Goal: Find specific page/section: Find specific page/section

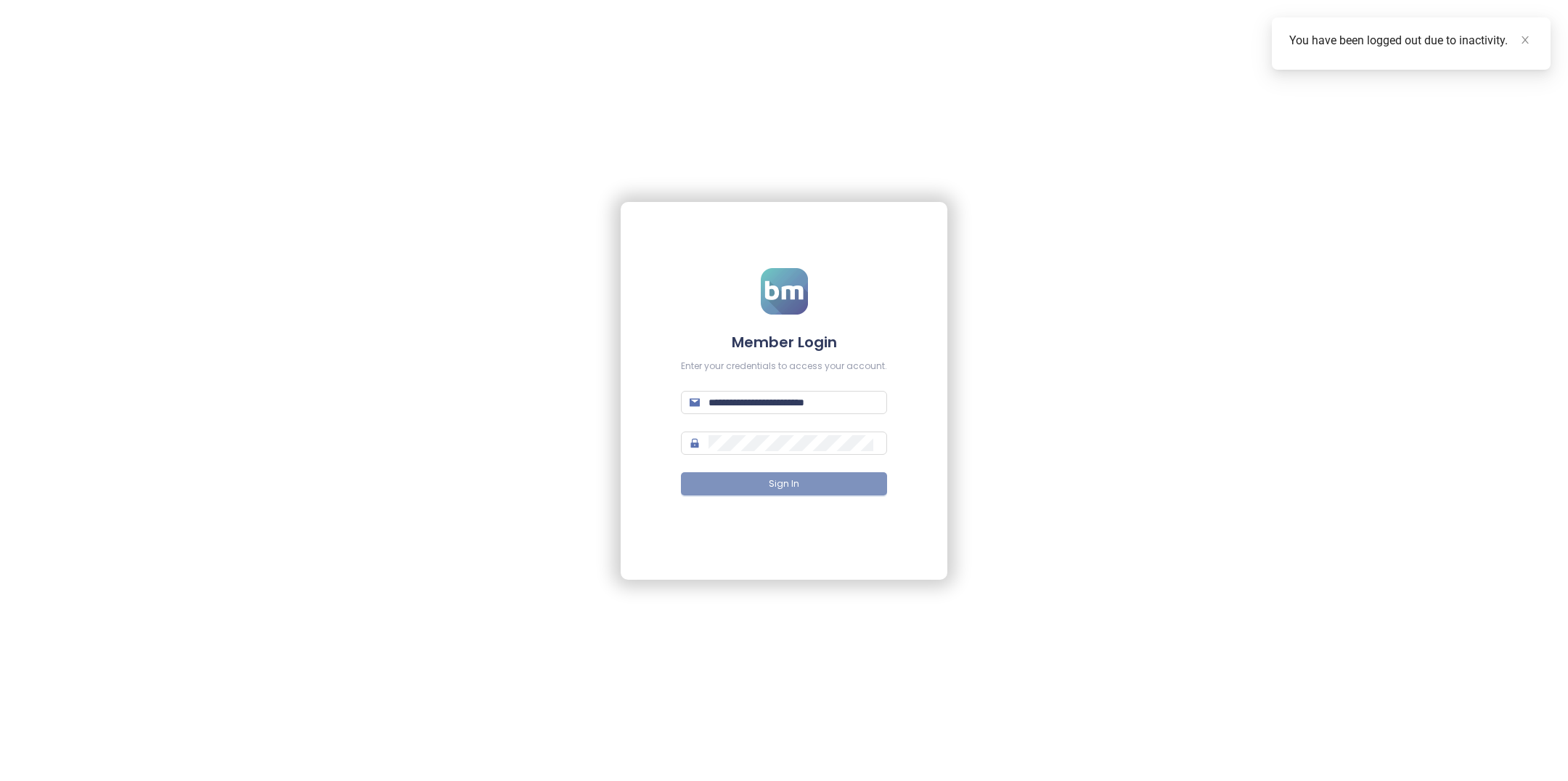
click at [780, 483] on span "Sign In" at bounding box center [784, 484] width 30 height 14
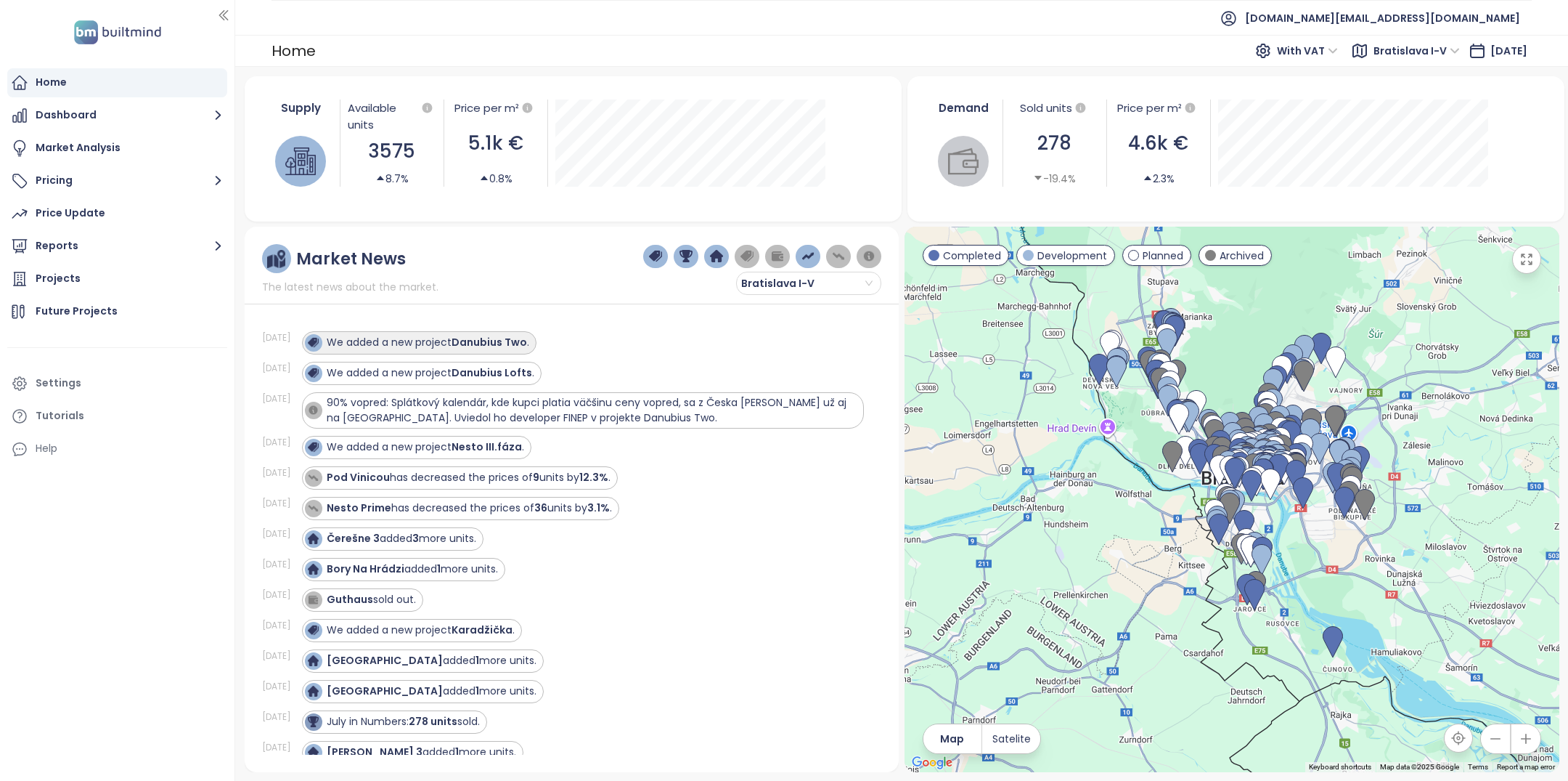
click at [474, 348] on strong "Danubius Two" at bounding box center [489, 342] width 75 height 14
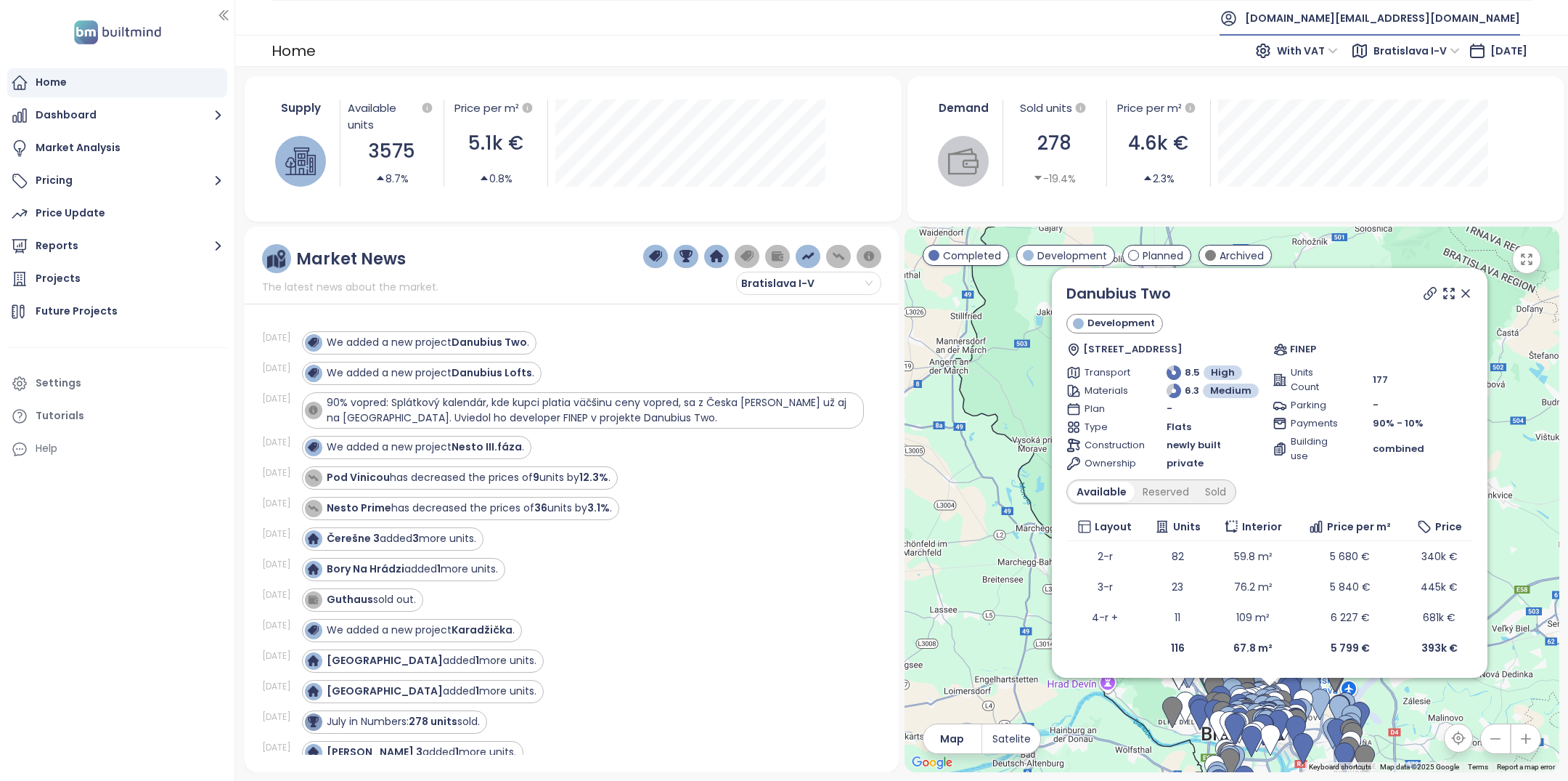
click at [1503, 27] on span "builtmind.sk@builtmind.com" at bounding box center [1382, 18] width 275 height 35
click at [1073, 296] on link "Danubius Two" at bounding box center [1119, 293] width 105 height 20
click at [144, 90] on div "Home" at bounding box center [117, 83] width 220 height 29
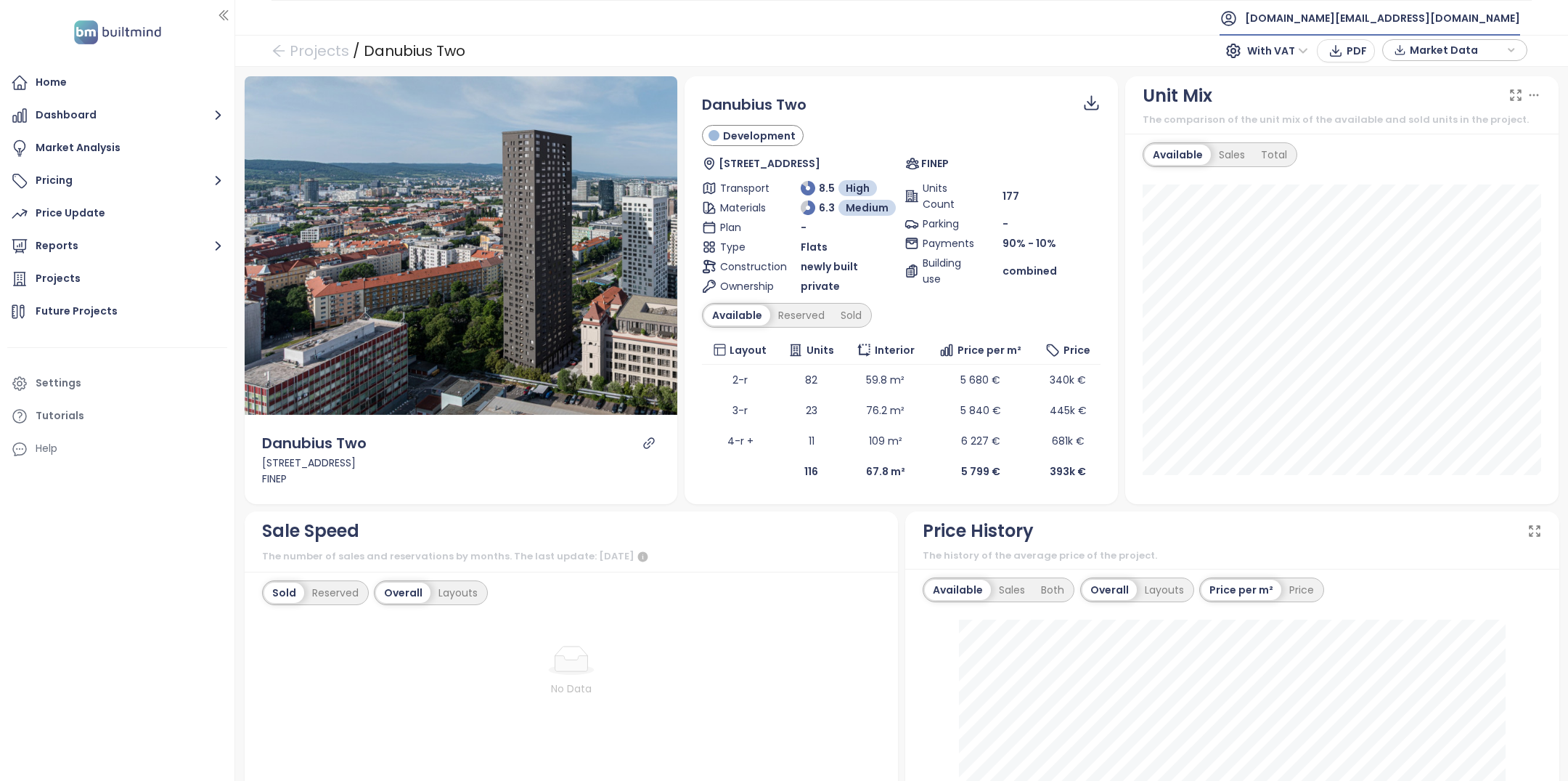
click at [1496, 20] on span "builtmind.sk@builtmind.com" at bounding box center [1382, 18] width 275 height 35
click at [1423, 64] on li "Log out" at bounding box center [1430, 58] width 170 height 29
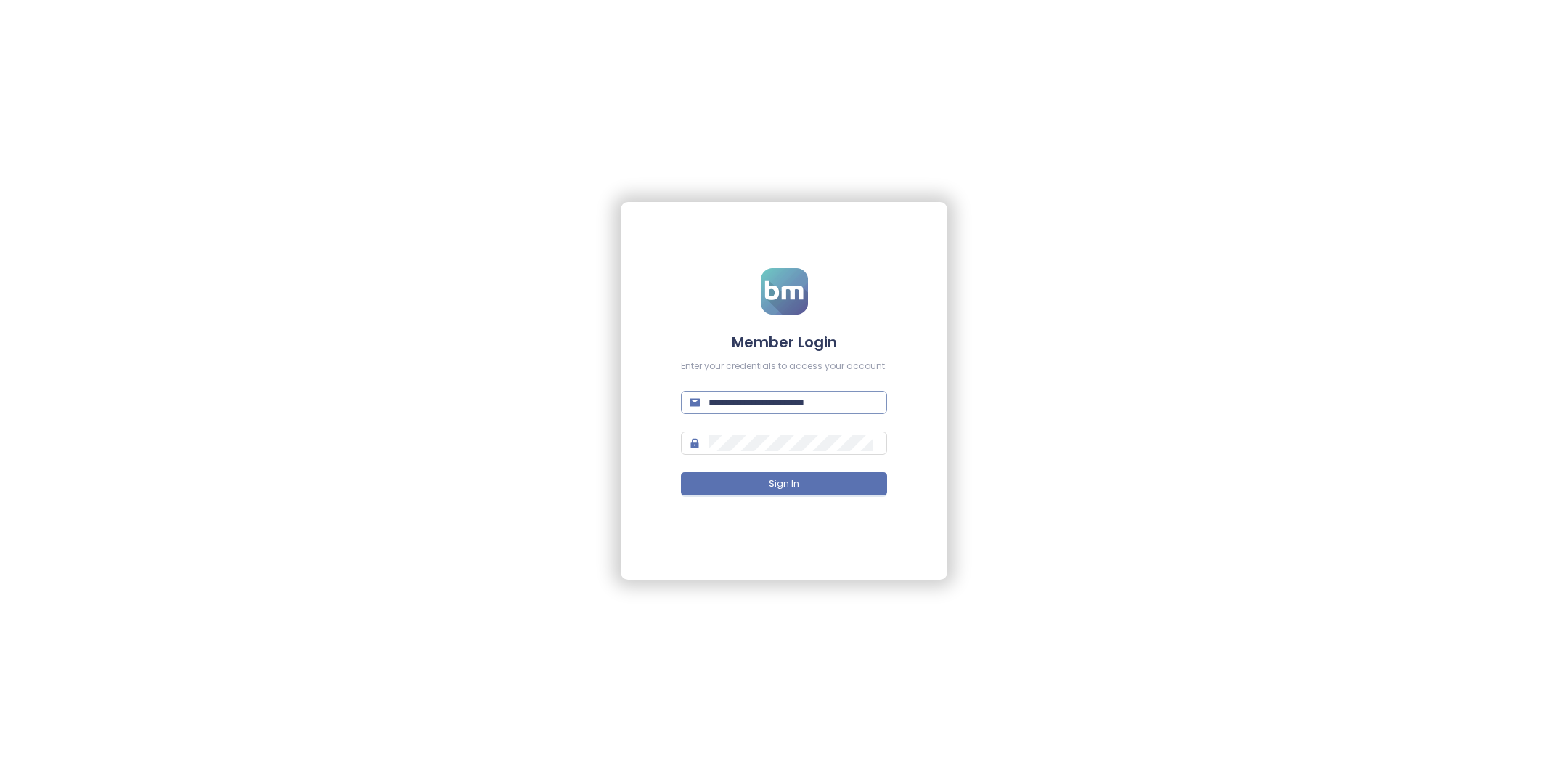
click at [837, 410] on span "**********" at bounding box center [784, 402] width 206 height 23
click at [837, 400] on input "**********" at bounding box center [793, 402] width 170 height 16
type input "**********"
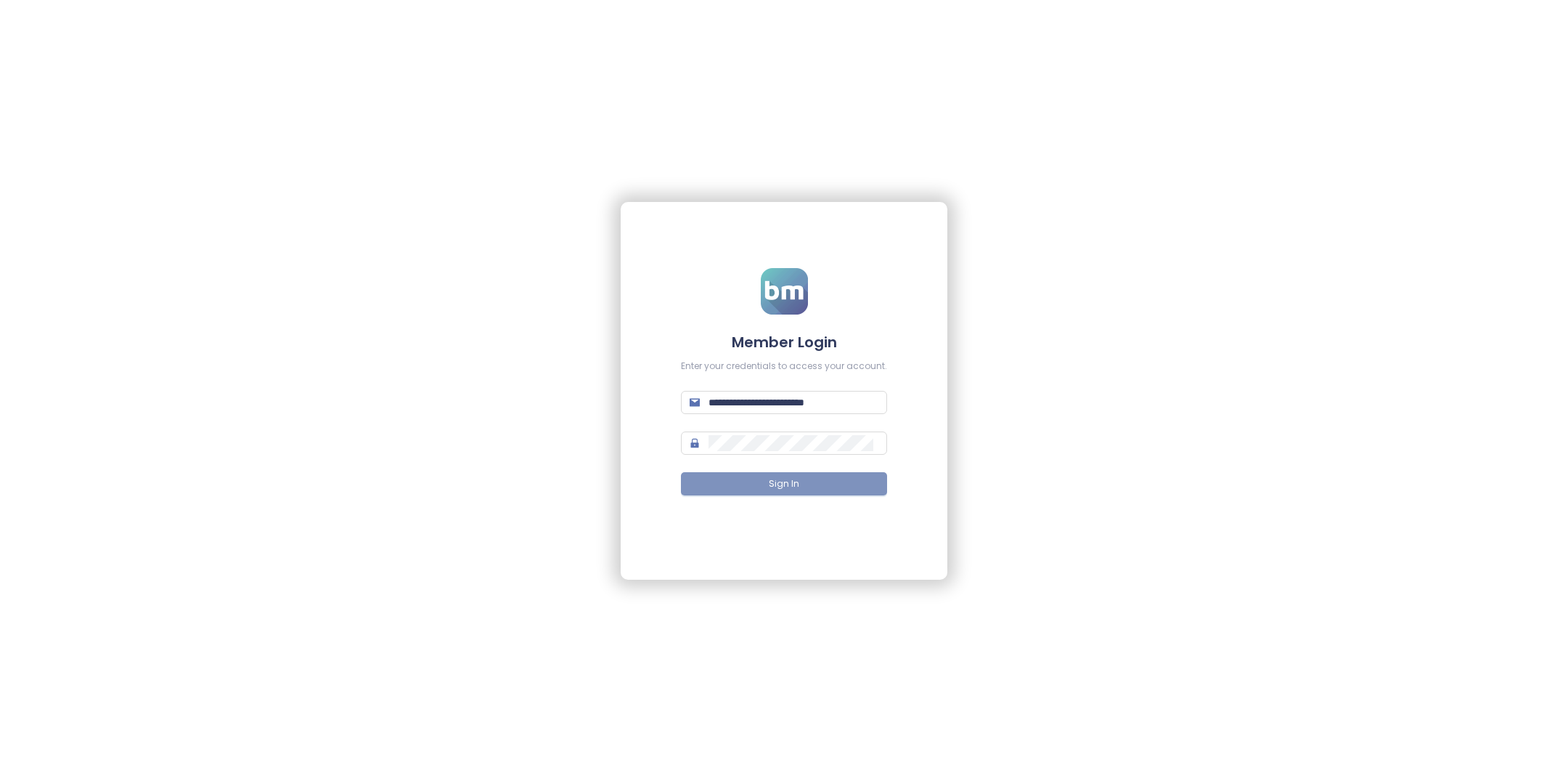
click at [765, 488] on button "Sign In" at bounding box center [784, 483] width 206 height 23
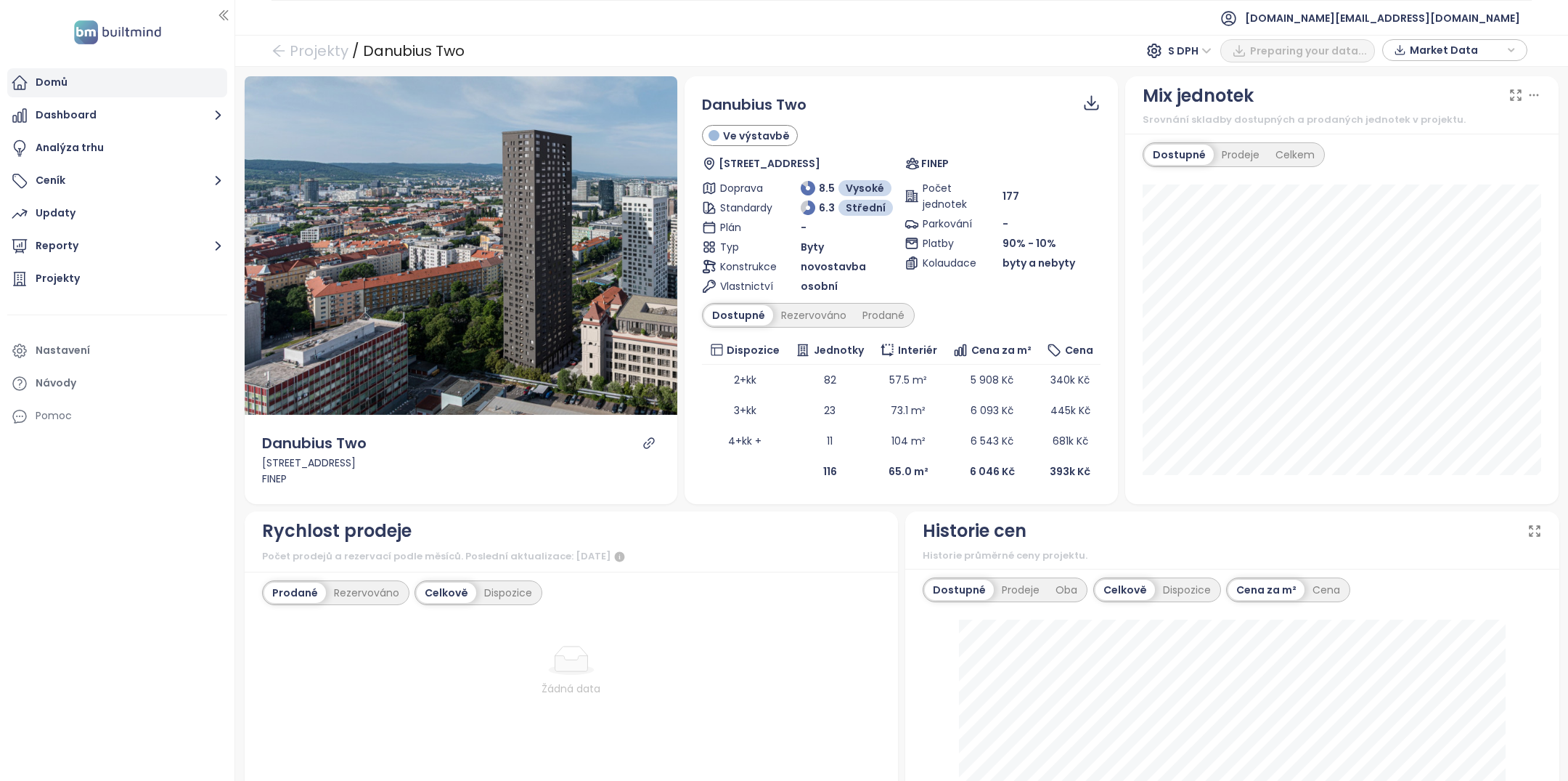
click at [147, 86] on div "Domů" at bounding box center [117, 83] width 220 height 29
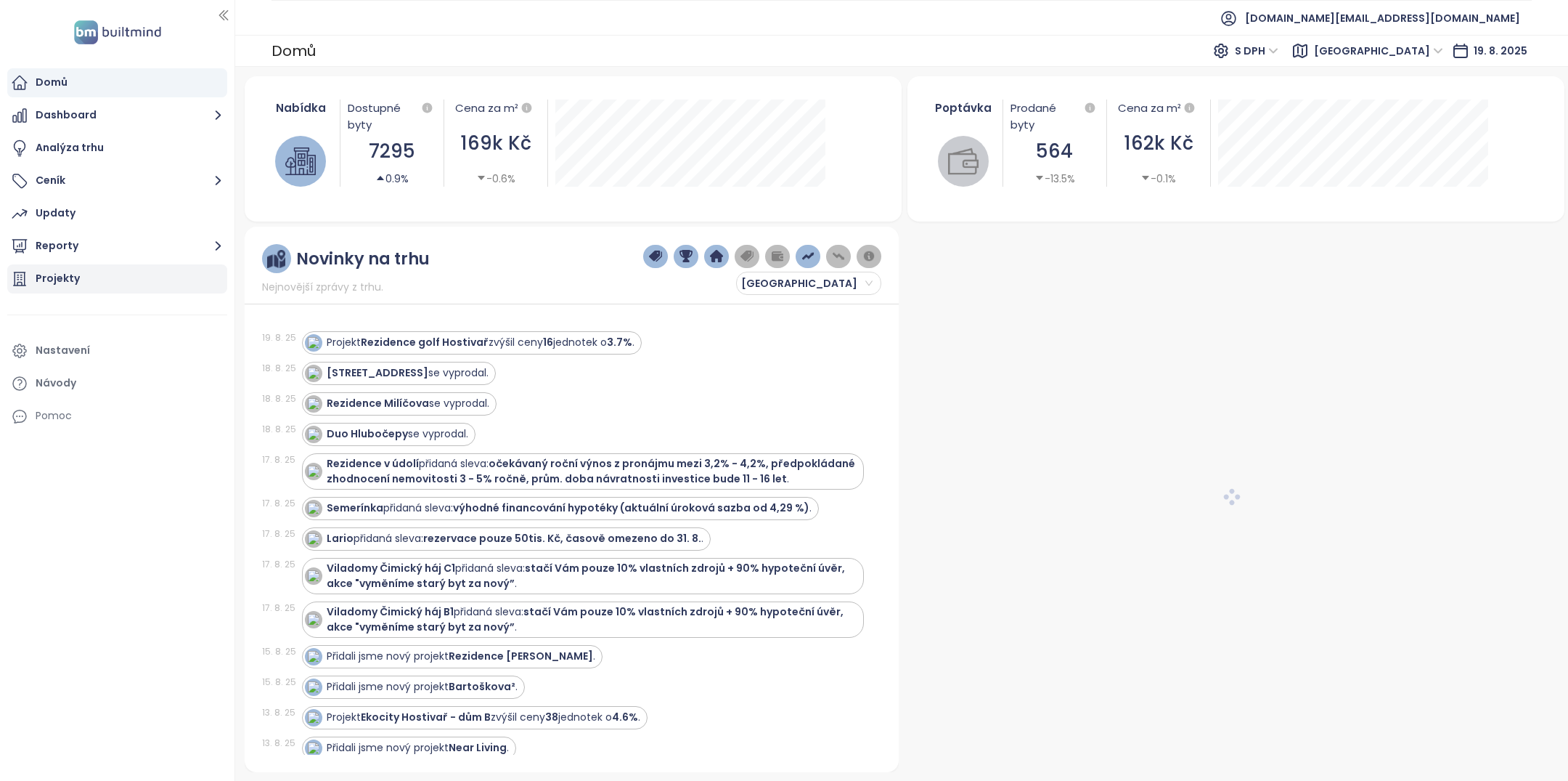
click at [89, 282] on div "Projekty" at bounding box center [117, 279] width 220 height 29
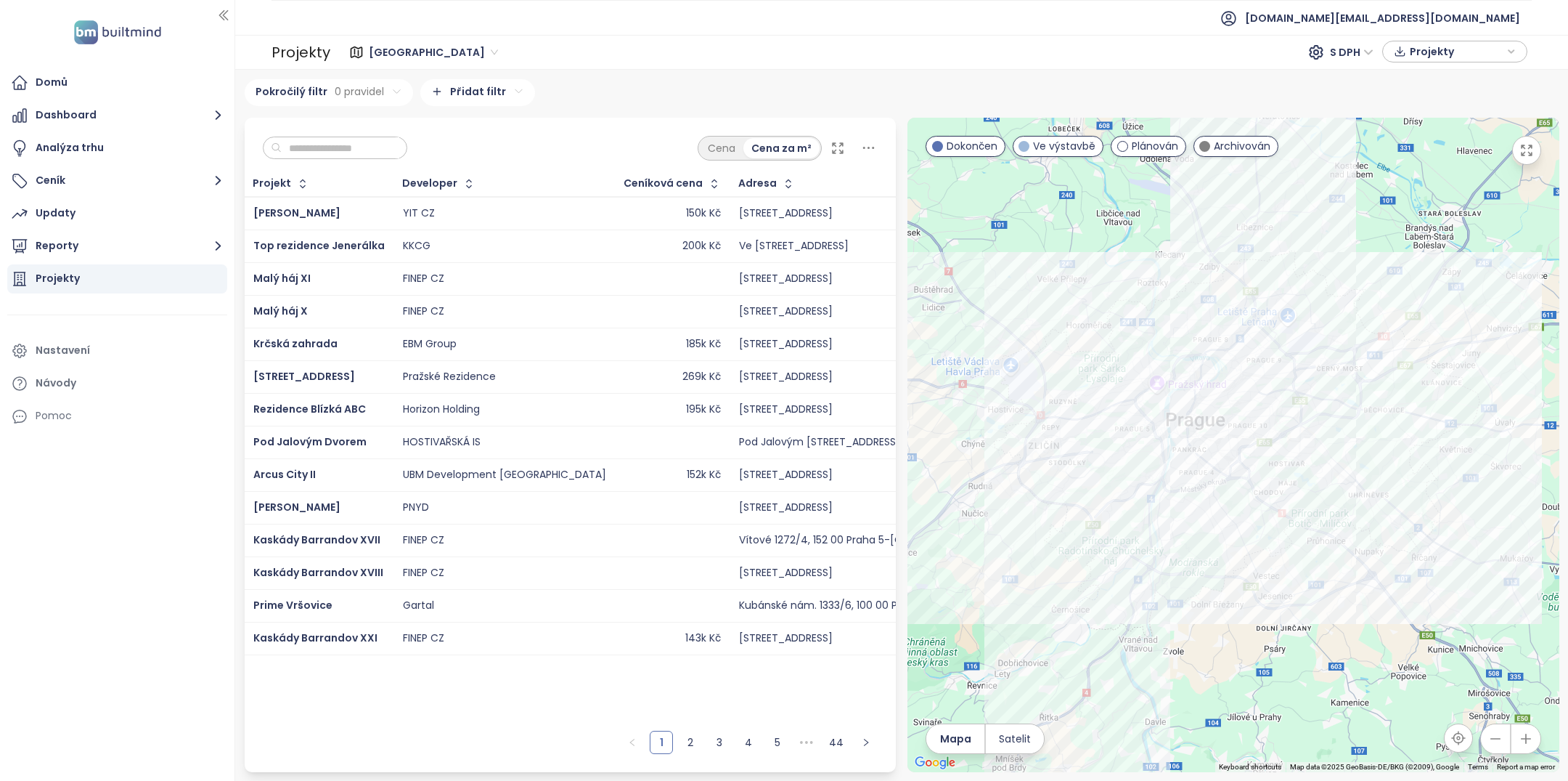
click at [334, 146] on input "text" at bounding box center [340, 147] width 118 height 22
type input "*"
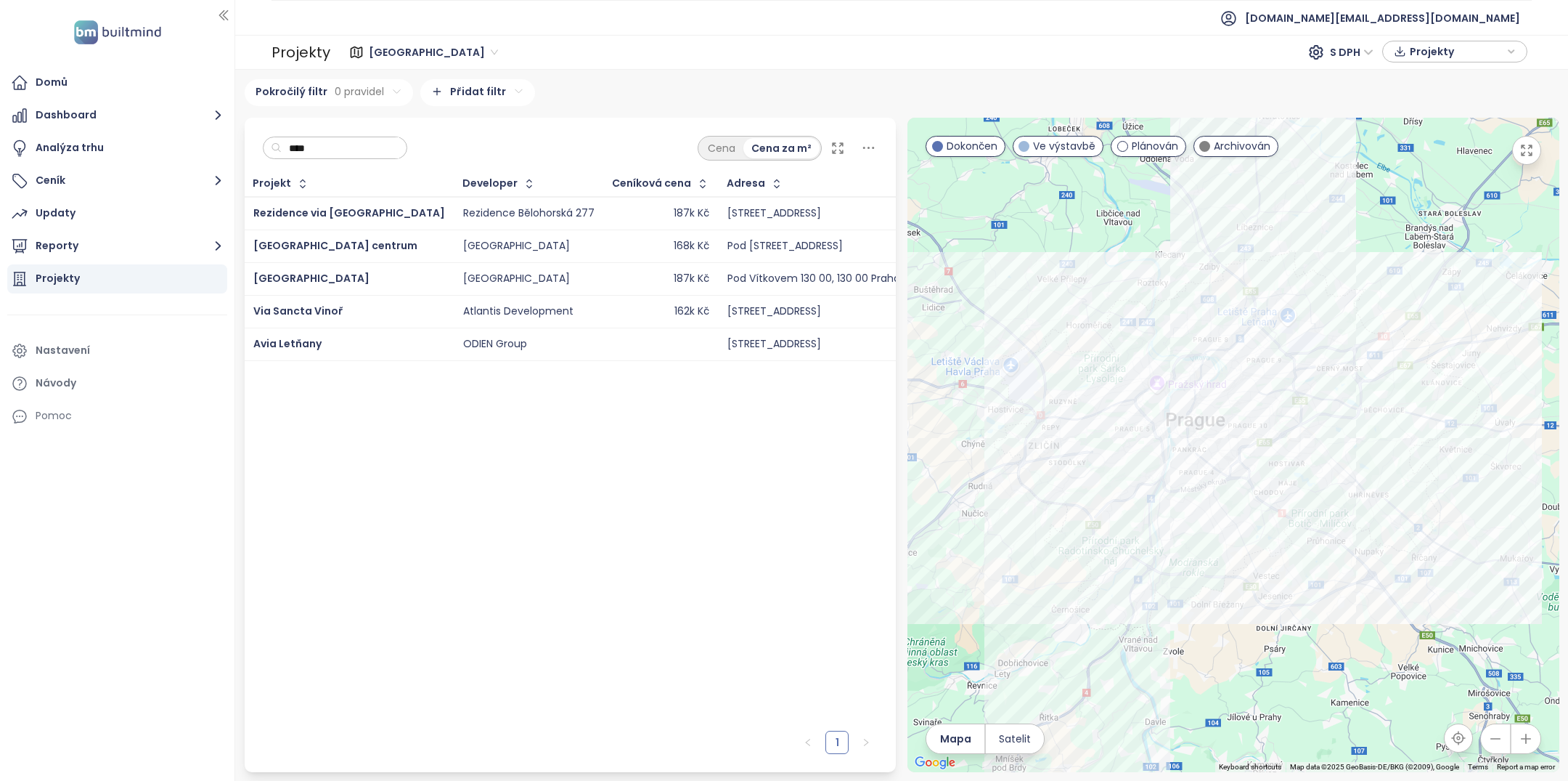
type input "***"
click at [347, 303] on div "Via Sancta Vinoř" at bounding box center [349, 311] width 192 height 17
click at [319, 305] on span "Via Sancta Vinoř" at bounding box center [298, 310] width 90 height 14
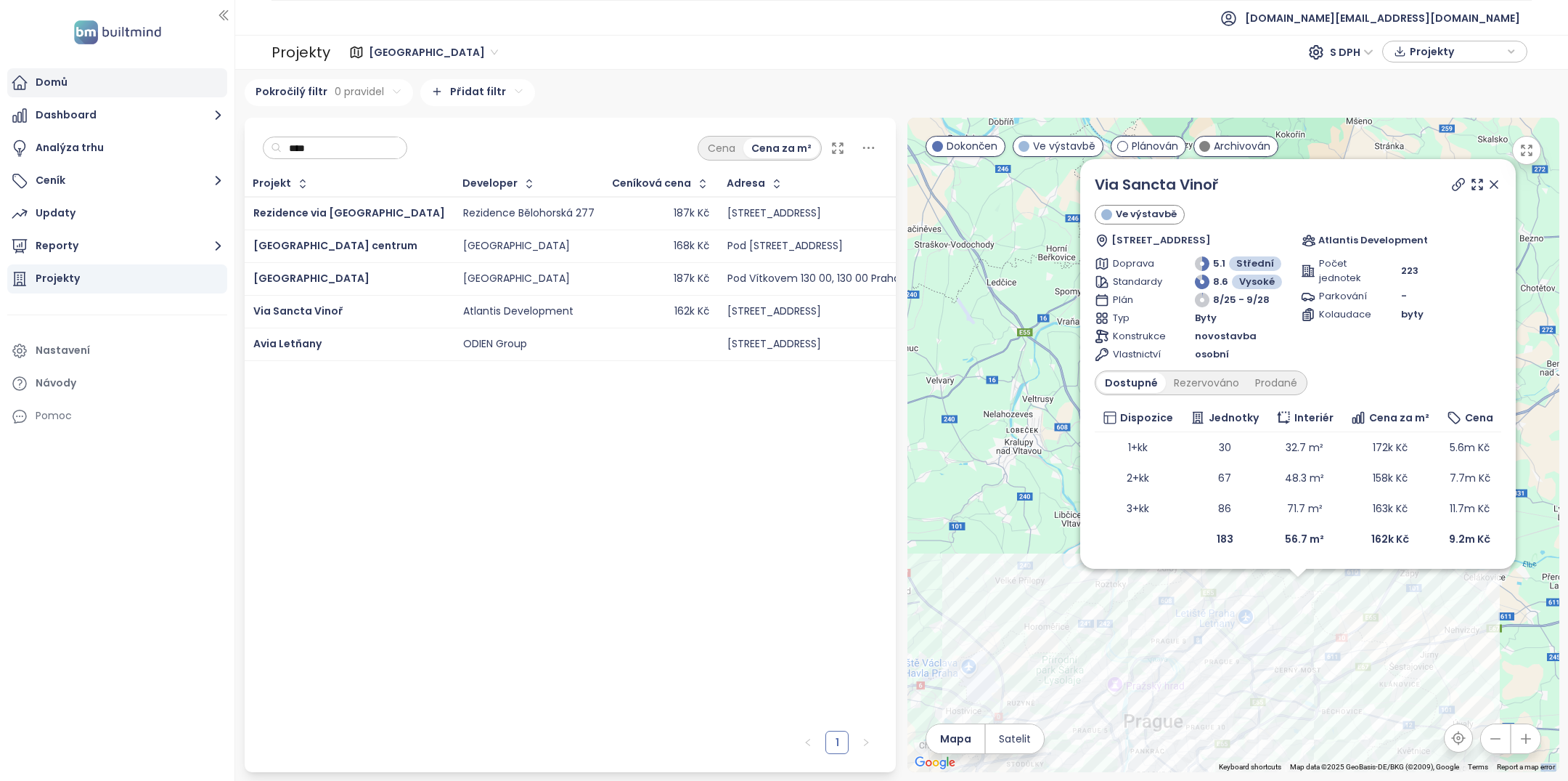
click at [91, 70] on div "Domů" at bounding box center [117, 83] width 220 height 29
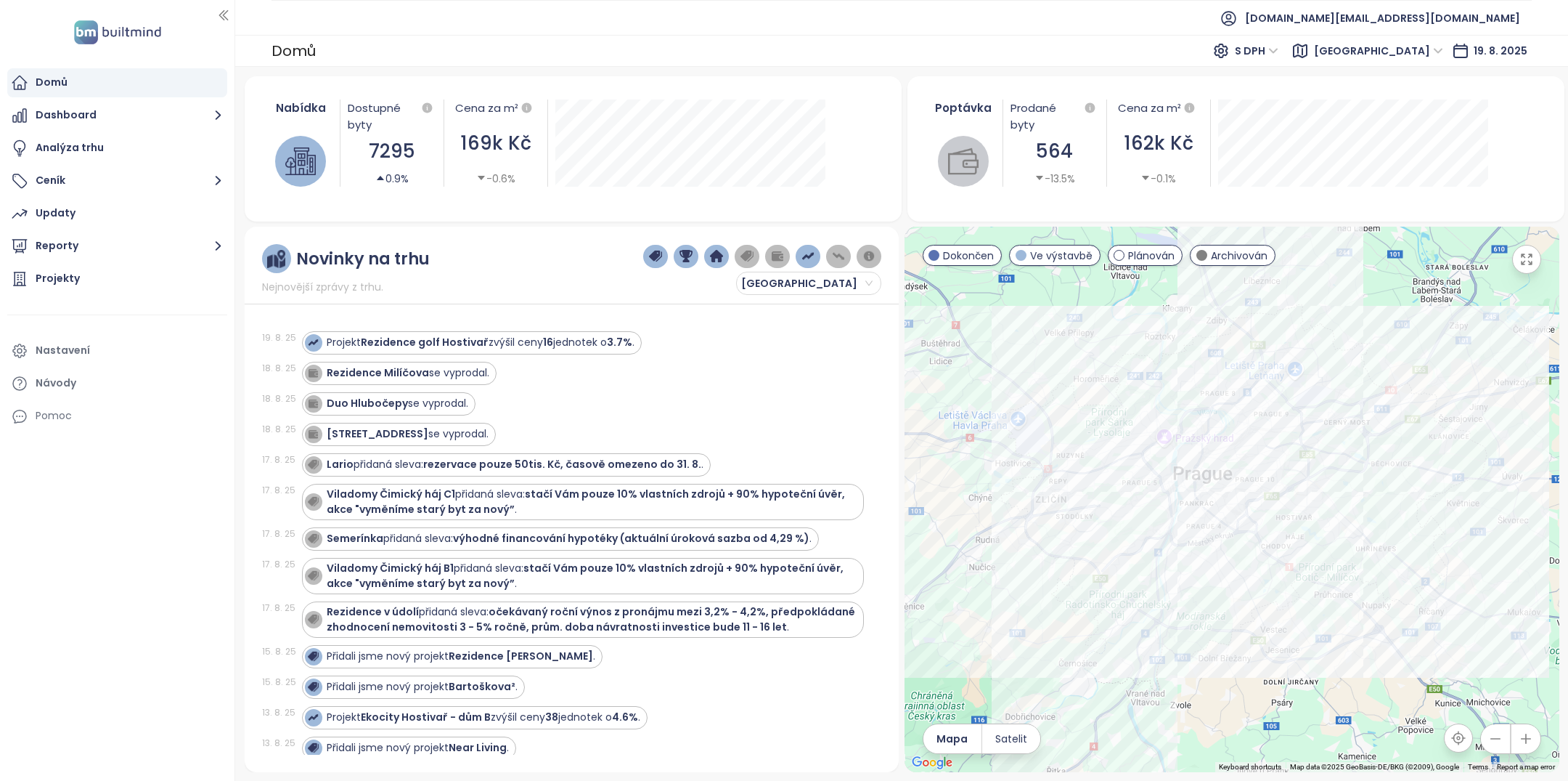
click at [123, 86] on div "Domů" at bounding box center [117, 83] width 220 height 29
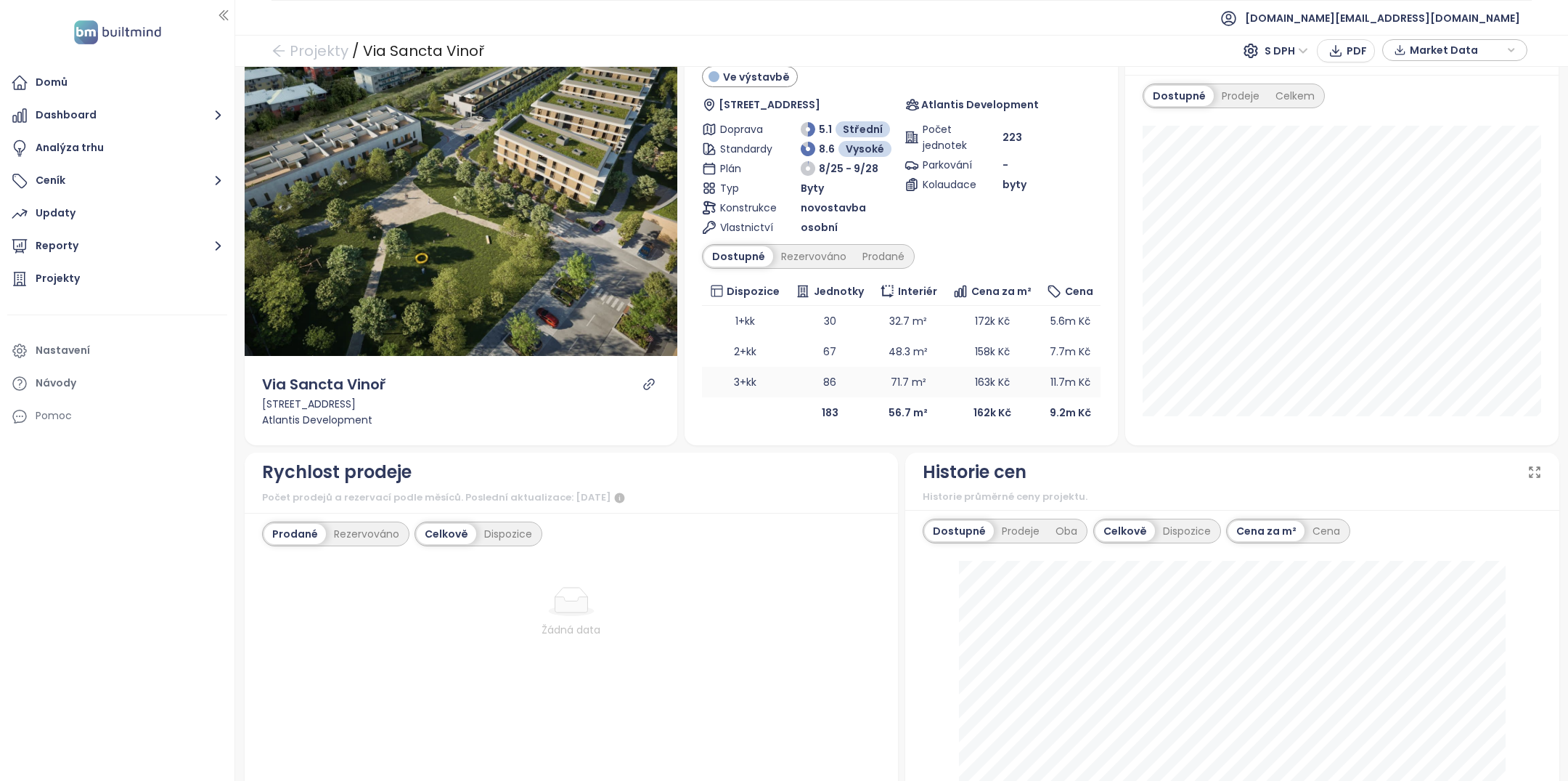
scroll to position [16, 0]
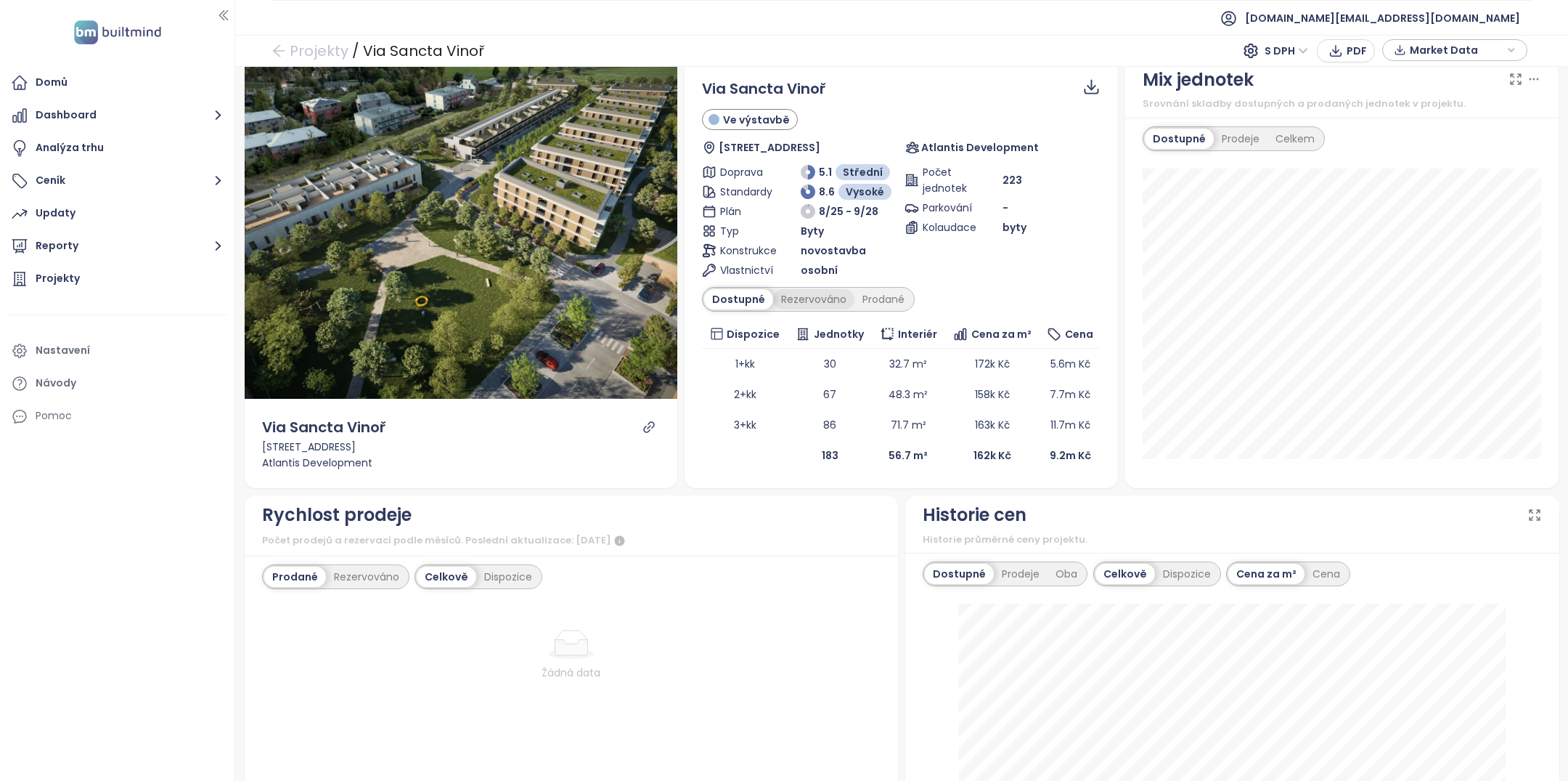
click at [822, 299] on div "Rezervováno" at bounding box center [814, 299] width 82 height 20
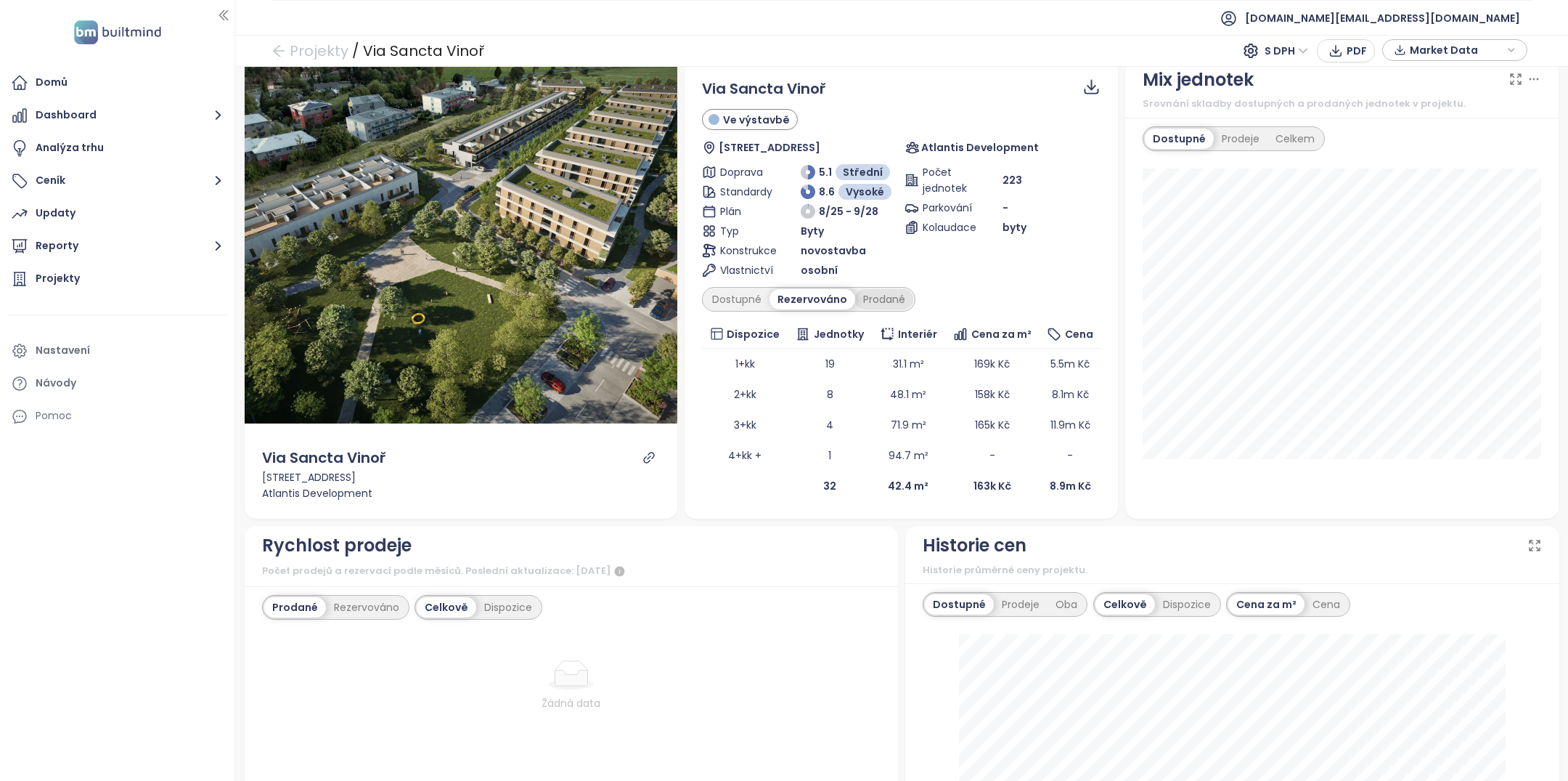
click at [875, 299] on div "Prodané" at bounding box center [883, 299] width 58 height 20
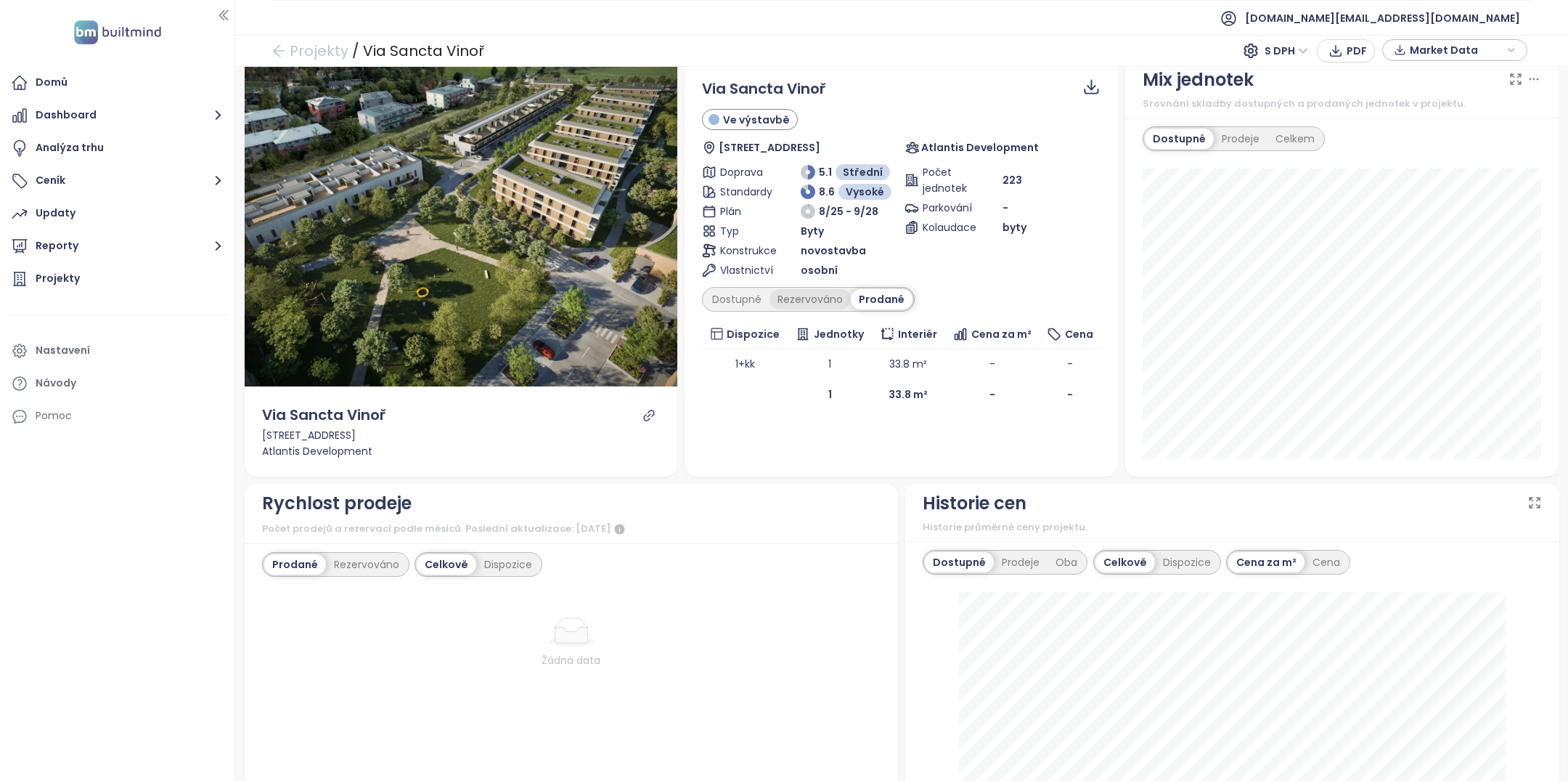
click at [794, 301] on div "Rezervováno" at bounding box center [810, 299] width 82 height 20
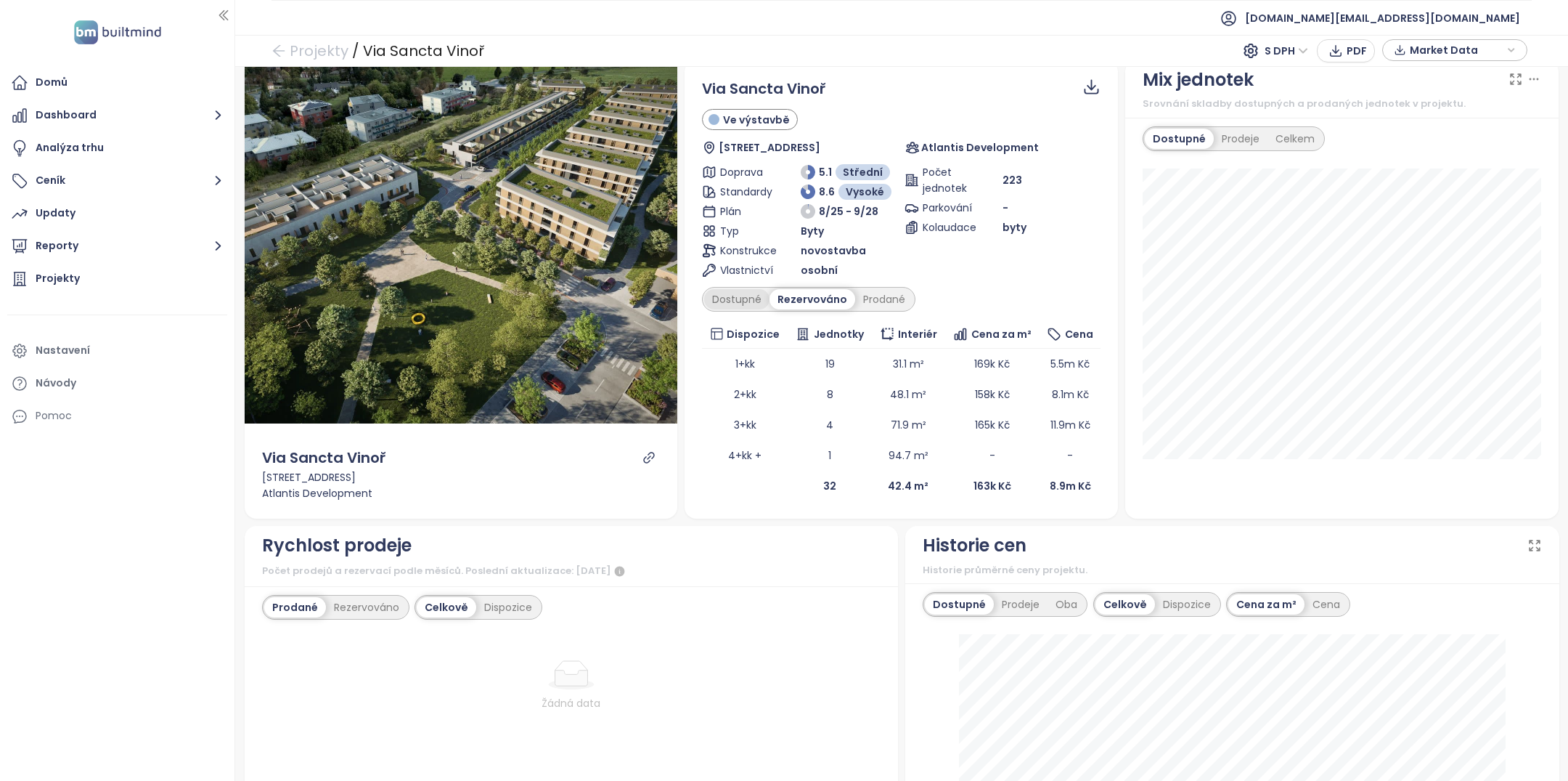
click at [745, 299] on div "Dostupné" at bounding box center [737, 299] width 66 height 20
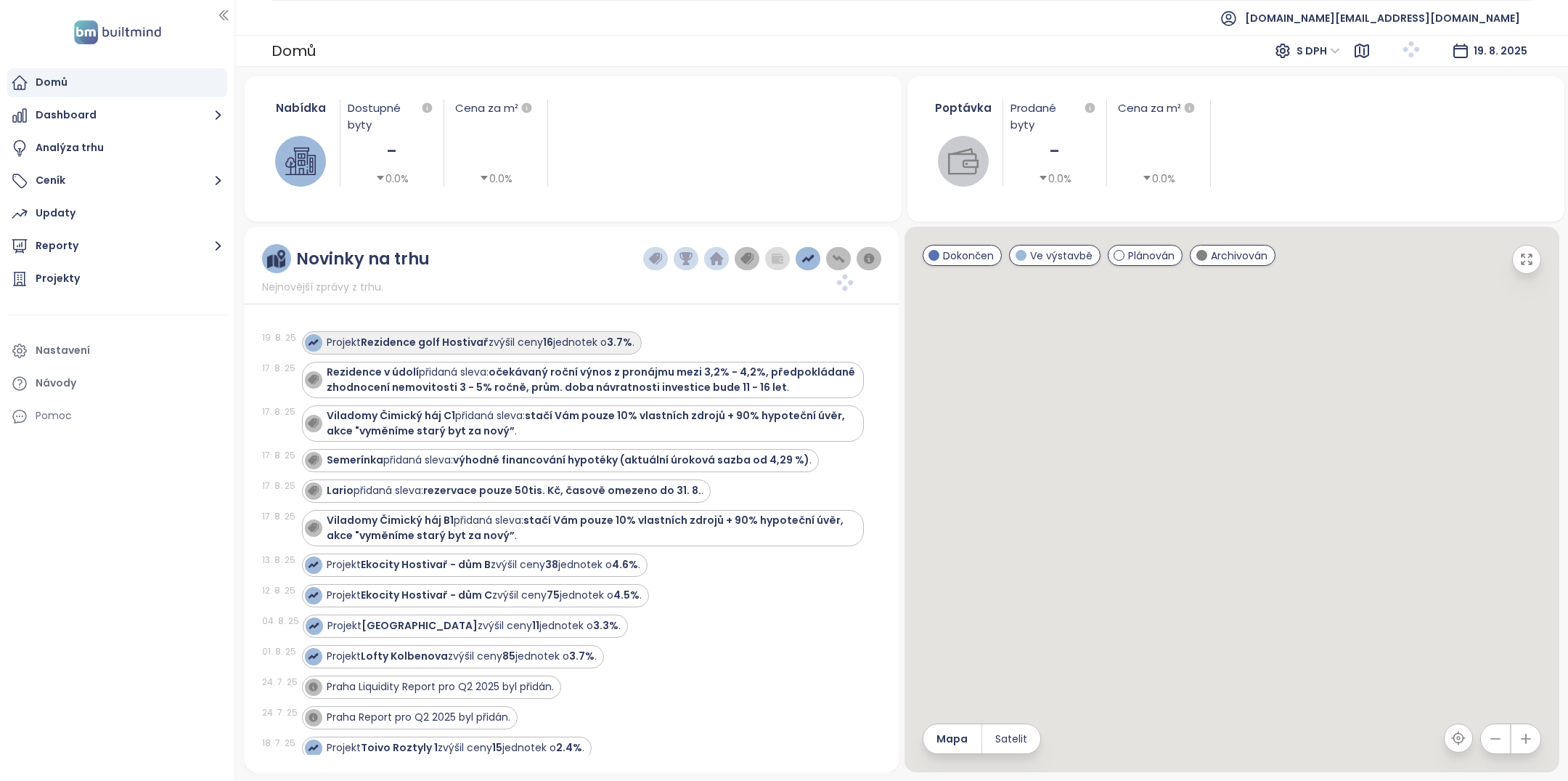
scroll to position [68, 0]
